Goal: Task Accomplishment & Management: Use online tool/utility

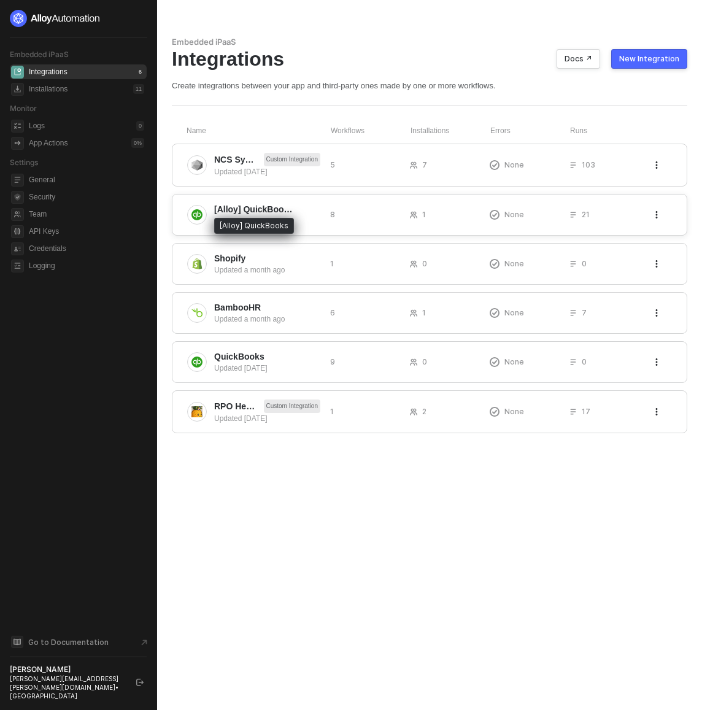
click at [236, 213] on span "[Alloy] QuickBooks" at bounding box center [253, 209] width 79 height 12
